Goal: Book appointment/travel/reservation

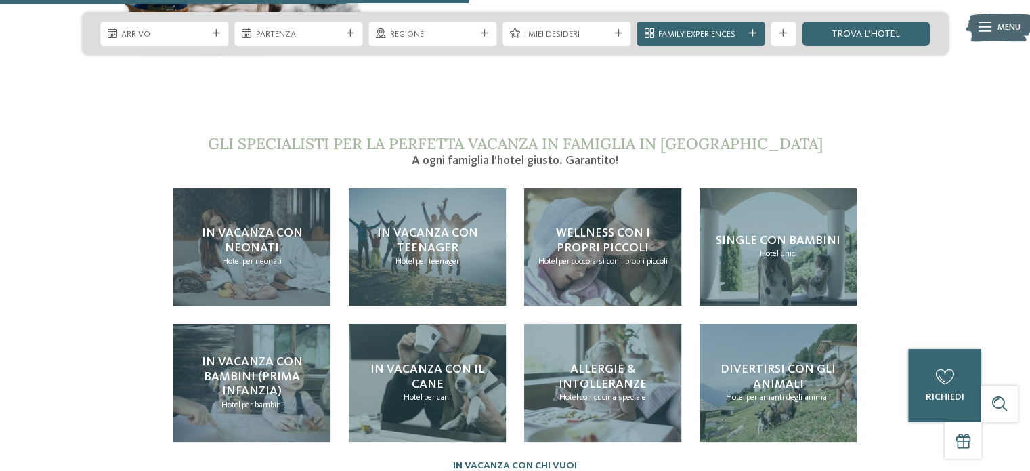
scroll to position [2551, 0]
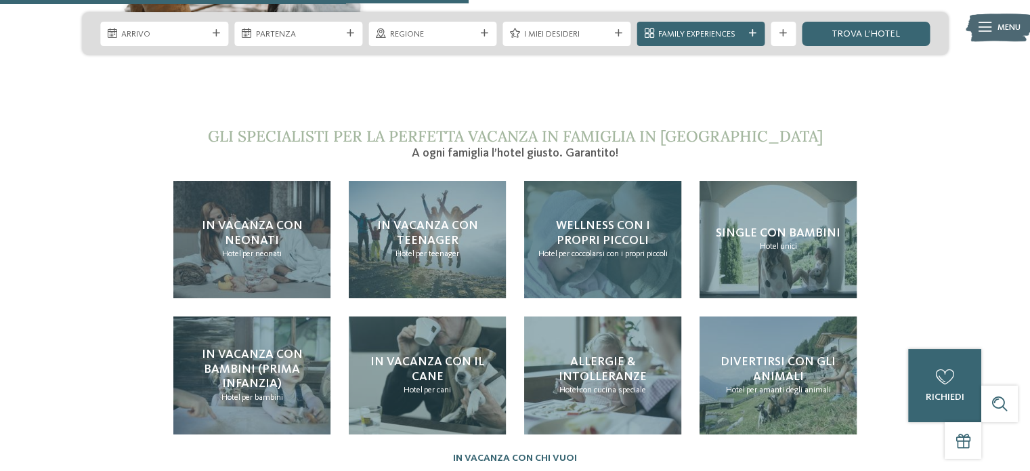
click at [650, 249] on span "per coccolarsi con i propri piccoli" at bounding box center [612, 253] width 109 height 9
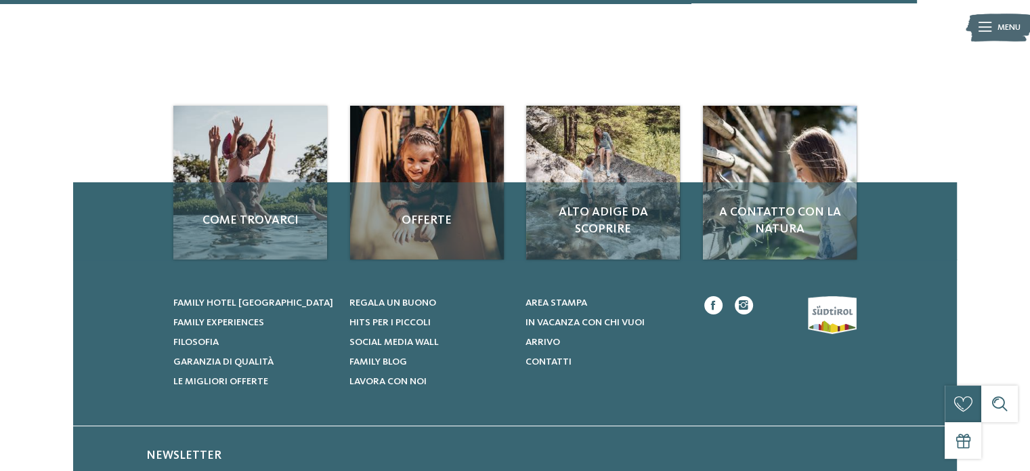
scroll to position [1867, 0]
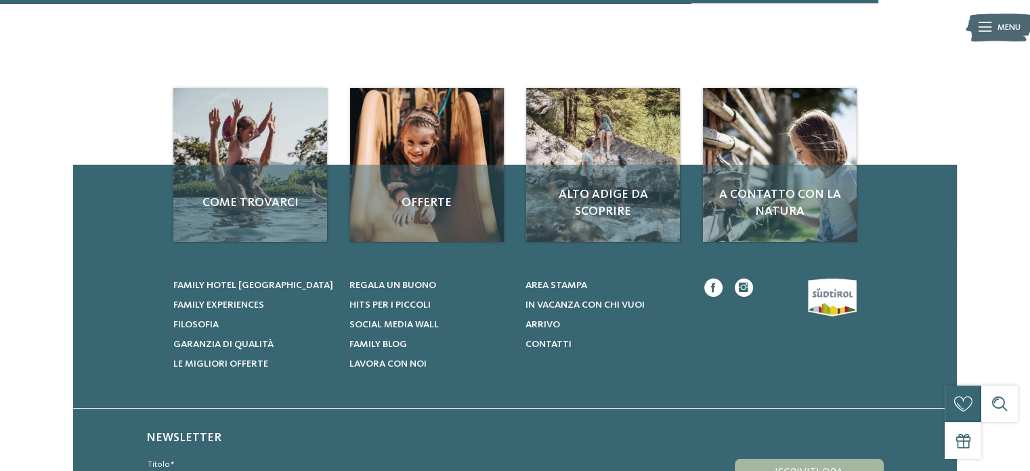
scroll to position [1014, 0]
